Goal: Transaction & Acquisition: Download file/media

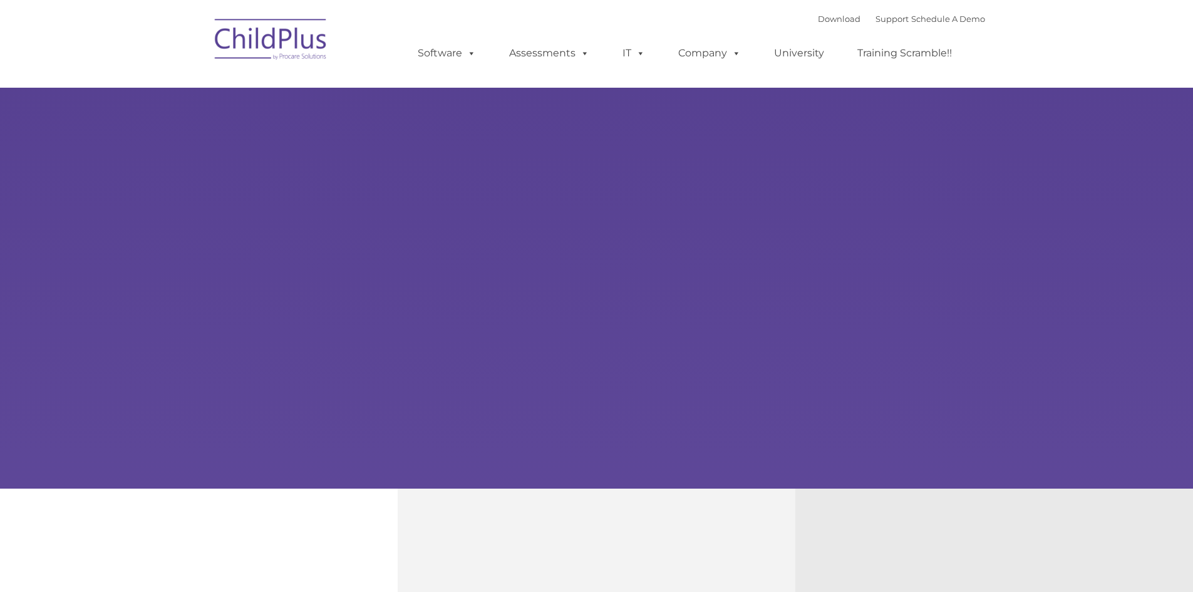
select select "MEDIUM"
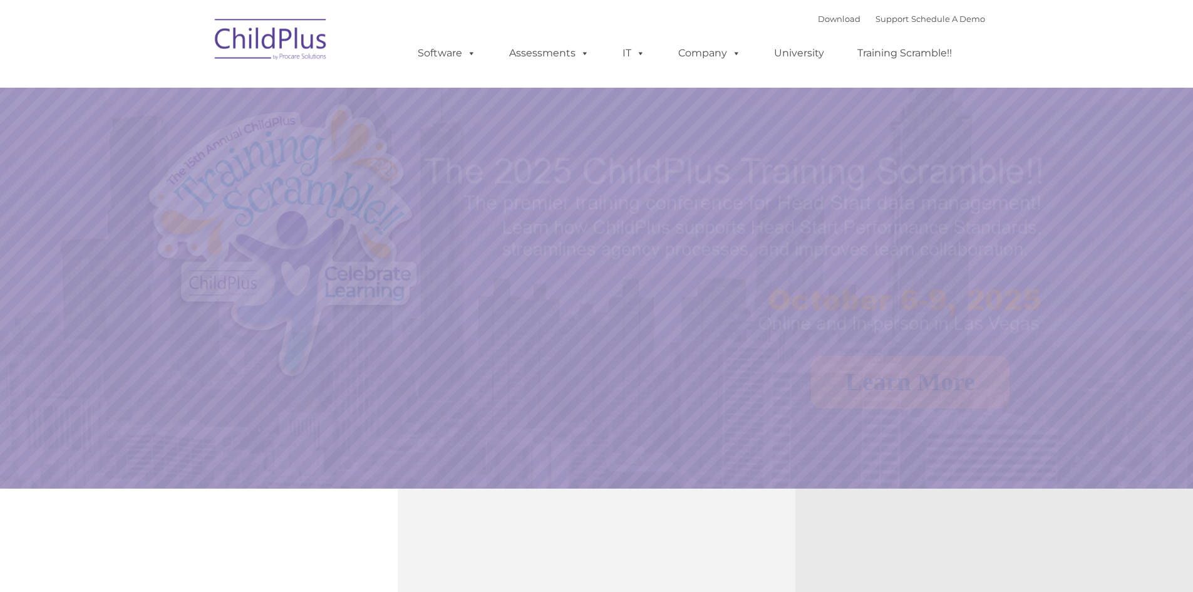
select select "MEDIUM"
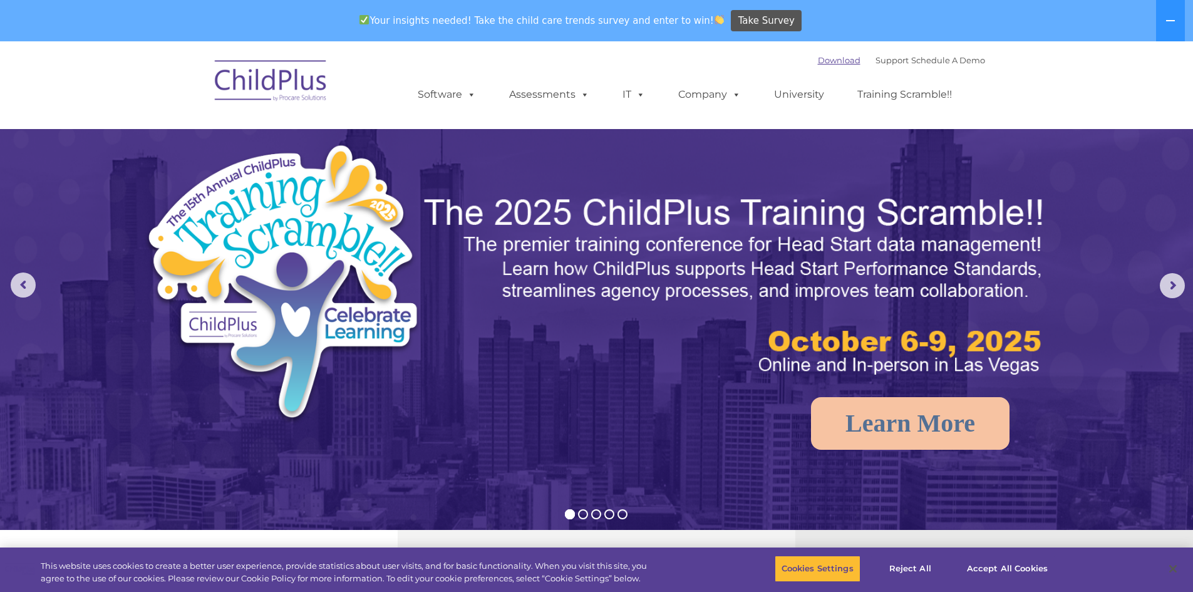
click at [825, 64] on link "Download" at bounding box center [839, 60] width 43 height 10
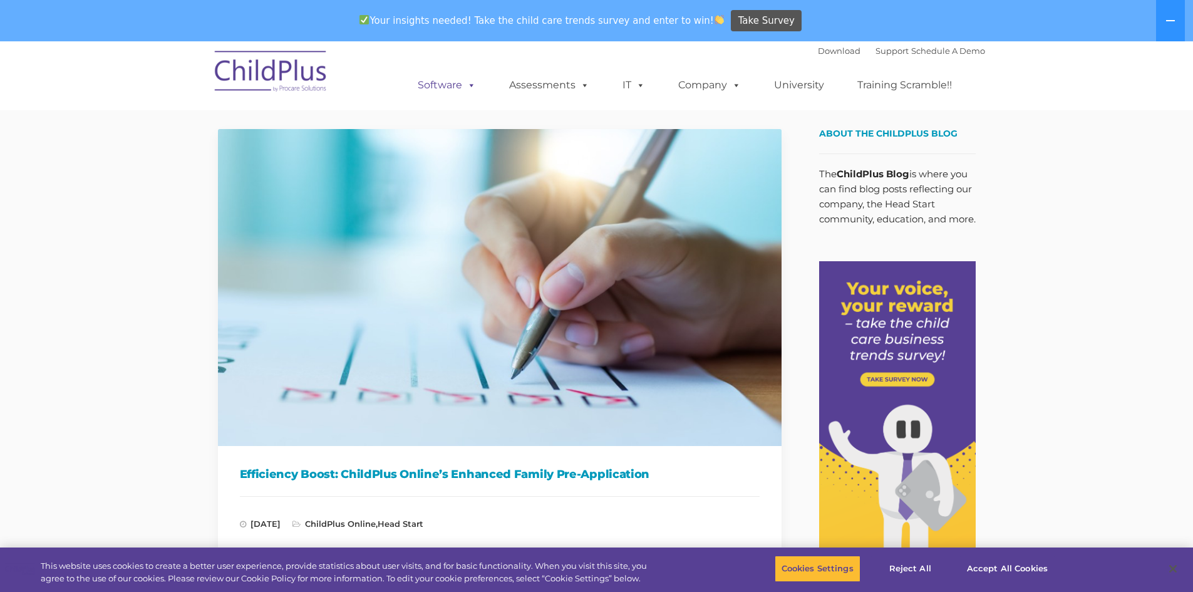
click at [422, 80] on link "Software" at bounding box center [446, 85] width 83 height 25
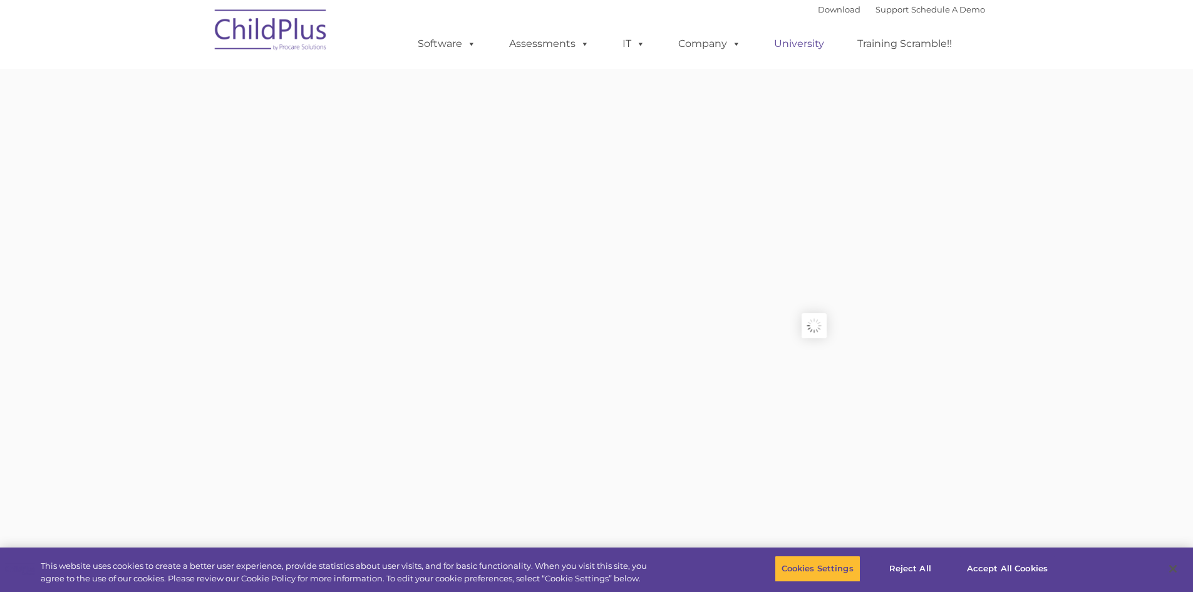
type input ""
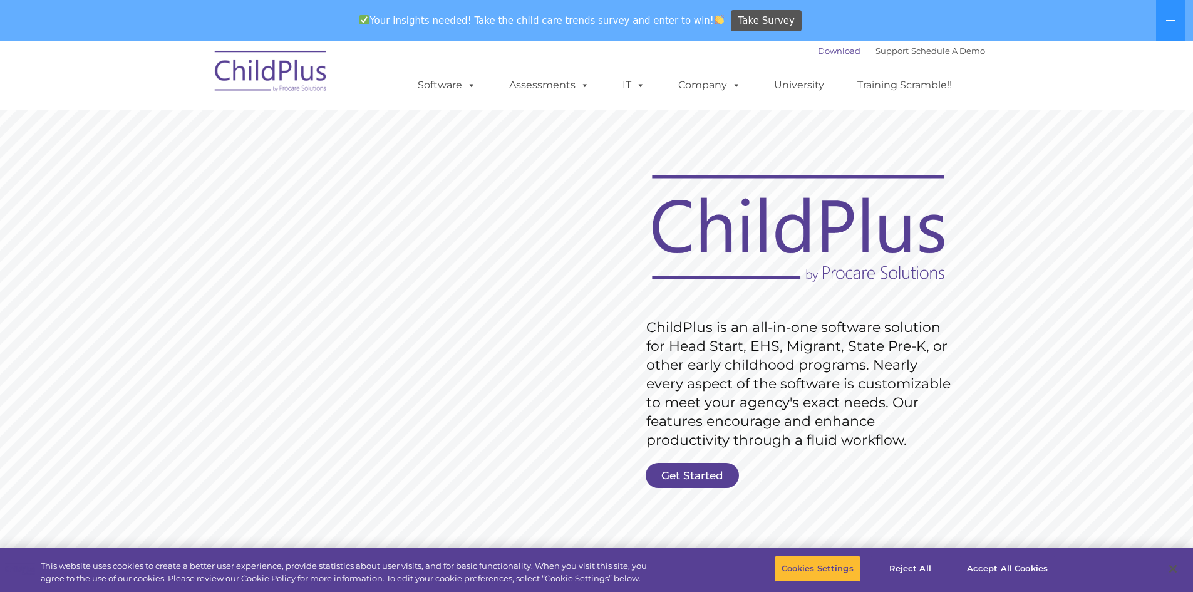
click at [821, 54] on link "Download" at bounding box center [839, 51] width 43 height 10
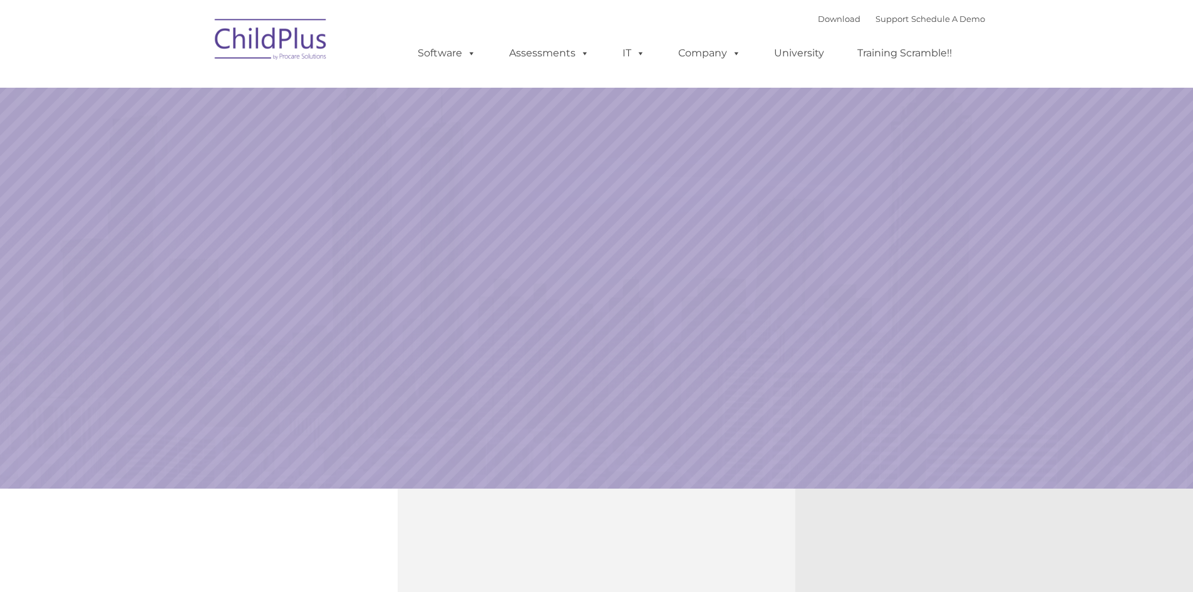
select select "MEDIUM"
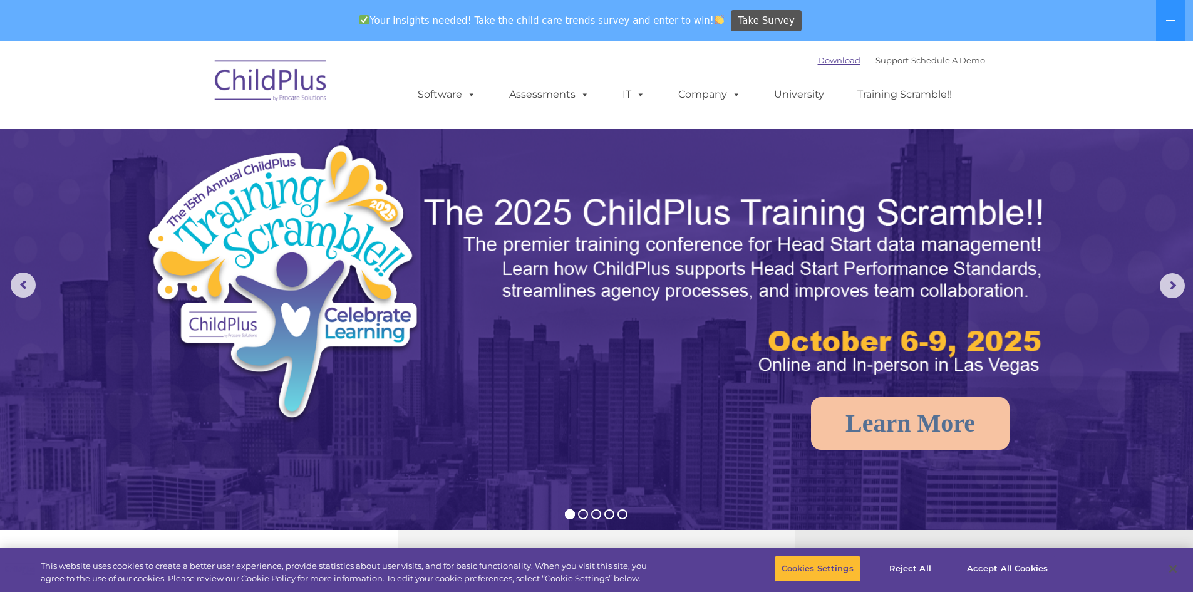
click at [818, 64] on link "Download" at bounding box center [839, 60] width 43 height 10
